Goal: Information Seeking & Learning: Learn about a topic

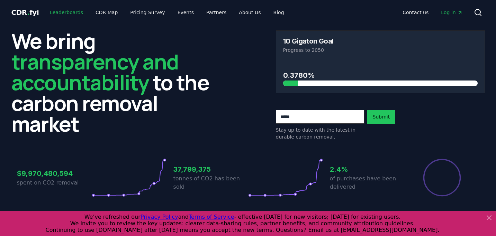
click at [57, 9] on link "Leaderboards" at bounding box center [66, 12] width 44 height 12
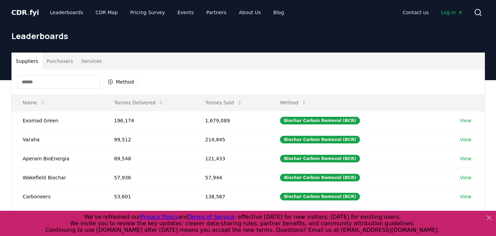
click at [55, 81] on input at bounding box center [58, 82] width 83 height 14
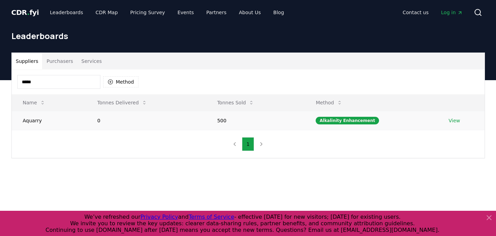
type input "*****"
click at [453, 121] on link "View" at bounding box center [454, 120] width 11 height 7
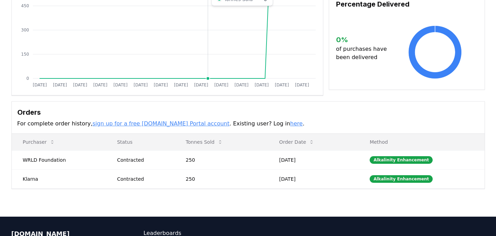
scroll to position [120, 0]
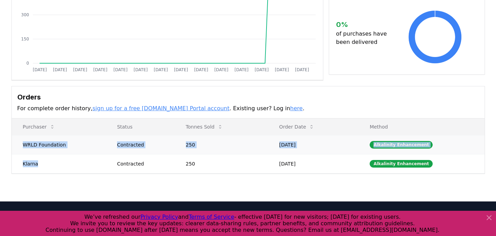
drag, startPoint x: 36, startPoint y: 166, endPoint x: 23, endPoint y: 146, distance: 23.6
click at [23, 146] on tbody "WRLD Foundation Contracted 250 [DATE] Alkalinity Enhancement Klarna Contracted …" at bounding box center [248, 154] width 473 height 38
